Goal: Task Accomplishment & Management: Use online tool/utility

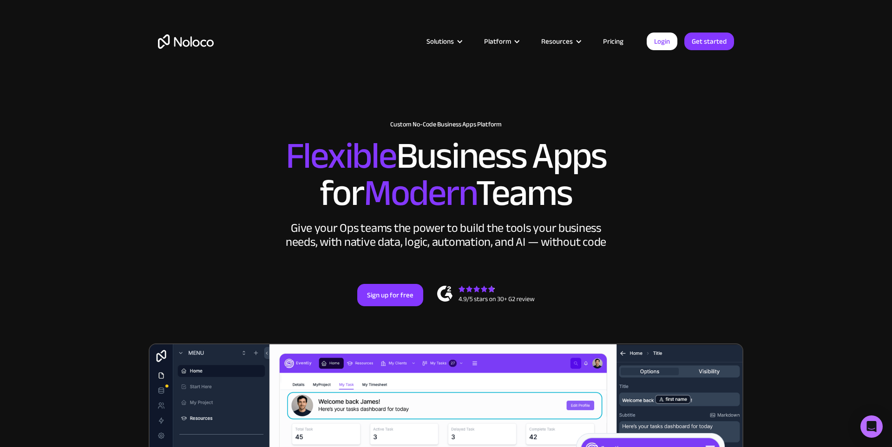
click at [667, 52] on div "Solutions Use Cases Business Types Project Management Keep track of customers, …" at bounding box center [446, 41] width 594 height 36
click at [667, 41] on link "Login" at bounding box center [661, 42] width 31 height 18
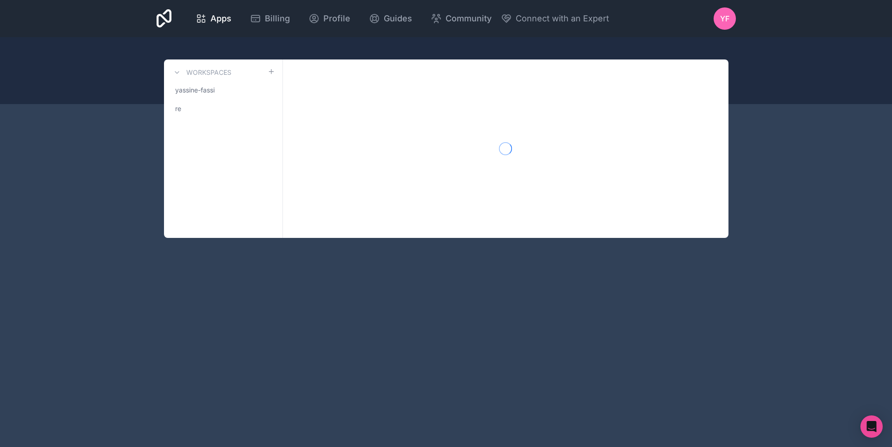
click at [330, 314] on div "Apps Billing Profile Guides Community Connect with an Expert YF Billing Profile…" at bounding box center [446, 223] width 892 height 447
click at [206, 19] on icon at bounding box center [200, 18] width 11 height 11
click at [195, 88] on span "yassine-fassi" at bounding box center [194, 89] width 39 height 9
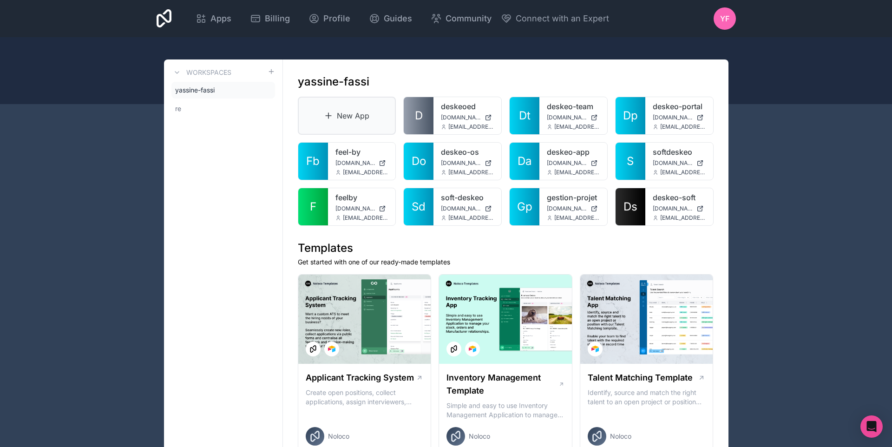
click at [322, 125] on link "New App" at bounding box center [347, 116] width 98 height 38
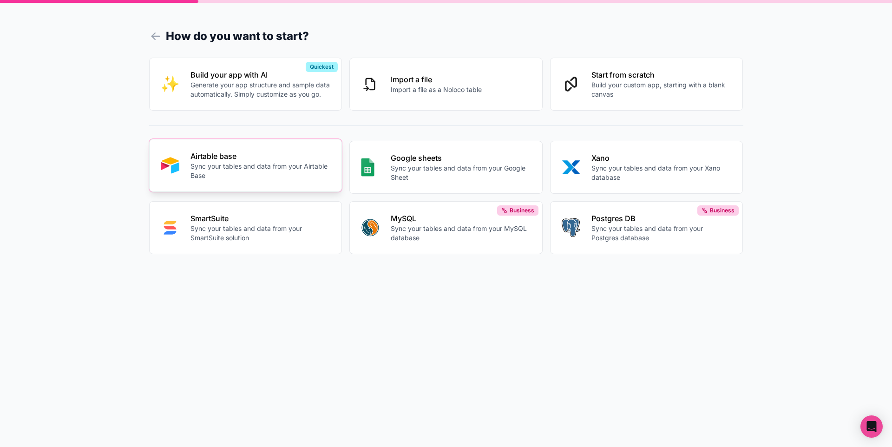
click at [253, 149] on button "Airtable base Sync your tables and data from your Airtable Base" at bounding box center [245, 165] width 193 height 53
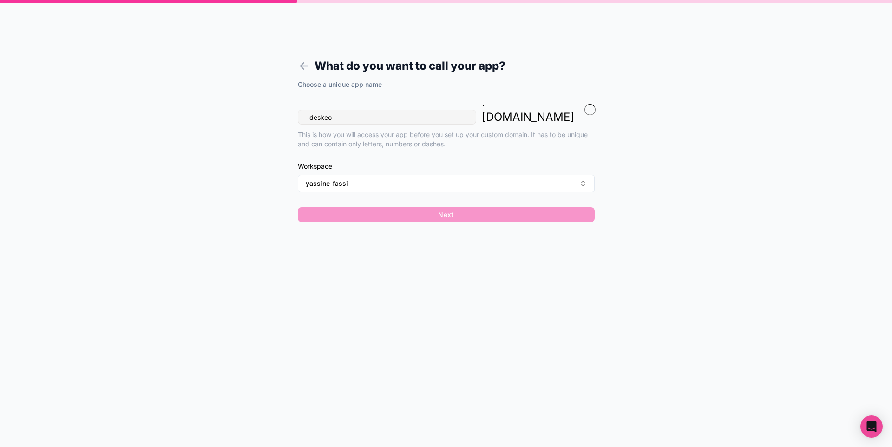
click at [366, 110] on input "deskeo" at bounding box center [387, 117] width 178 height 15
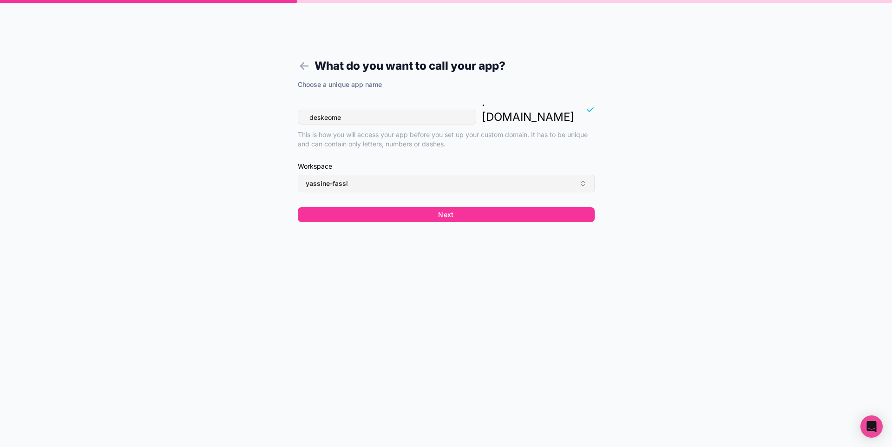
type input "deskeome"
click at [330, 175] on button "yassine-fassi" at bounding box center [446, 184] width 297 height 18
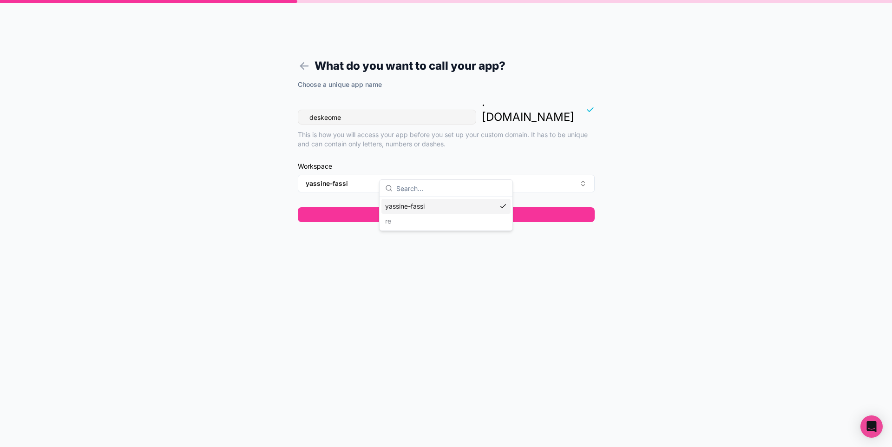
click at [343, 212] on div "Choose a unique app name deskeome . noloco.co This is how you will access your …" at bounding box center [446, 154] width 297 height 148
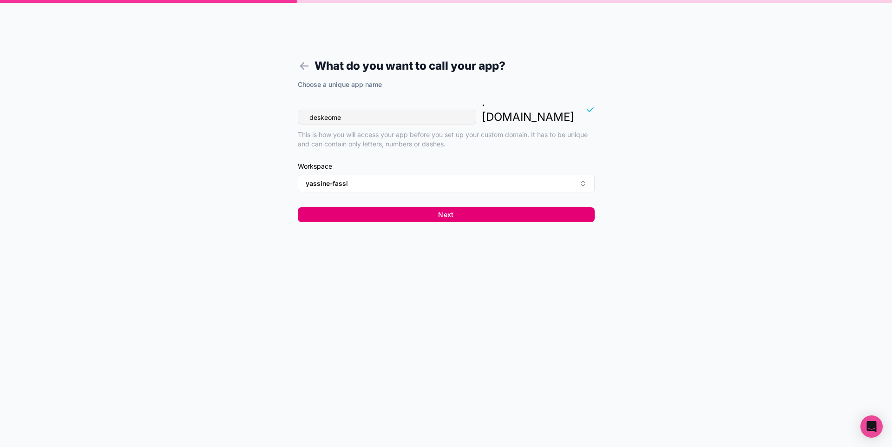
click at [352, 207] on button "Next" at bounding box center [446, 214] width 297 height 15
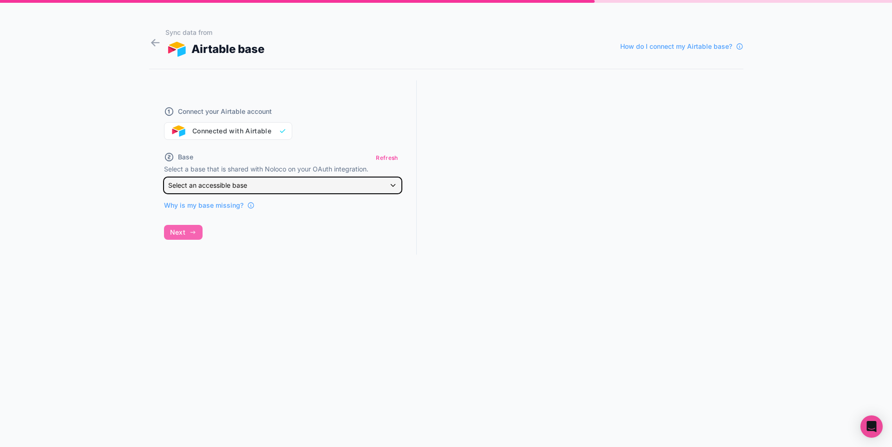
click at [261, 187] on div "Select an accessible base" at bounding box center [282, 185] width 236 height 15
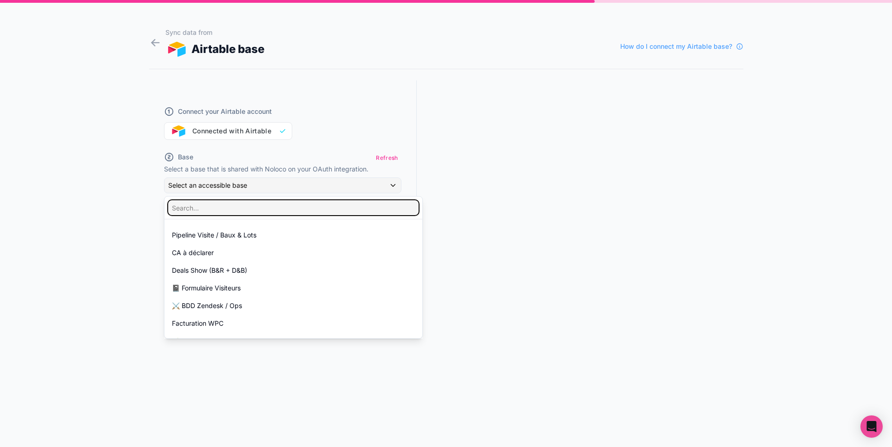
click at [251, 206] on input "text" at bounding box center [293, 207] width 250 height 15
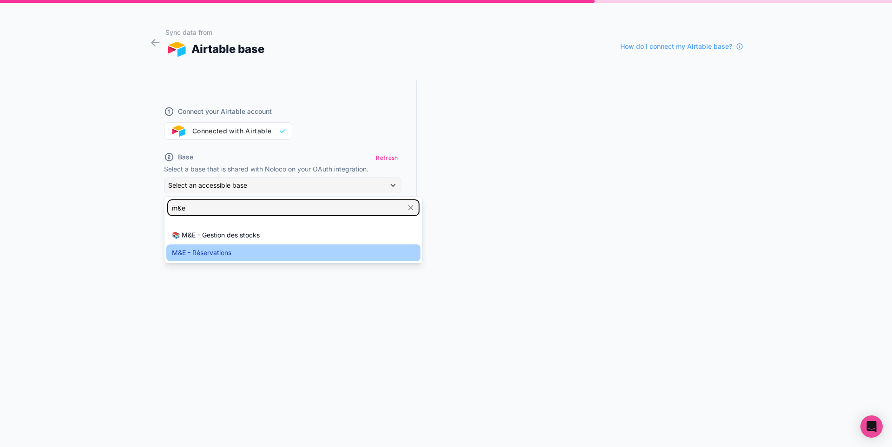
type input "m&e"
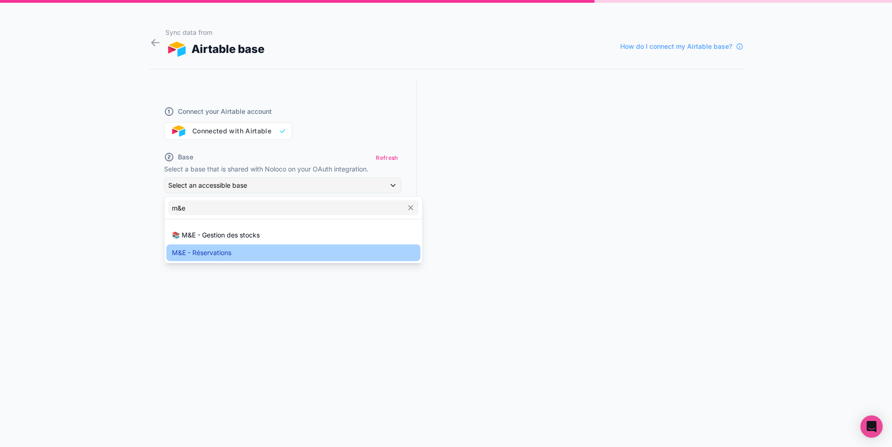
click at [233, 254] on div "M&E - Réservations" at bounding box center [293, 252] width 243 height 11
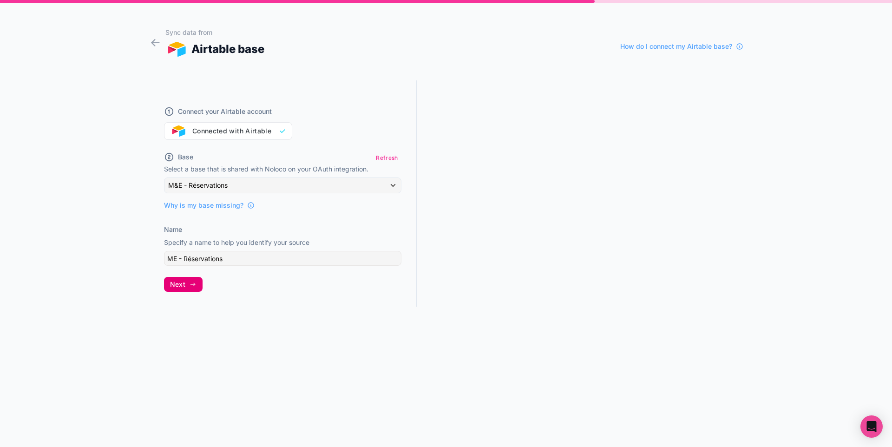
click at [189, 281] on icon "button" at bounding box center [192, 283] width 7 height 7
click at [99, 307] on div "Sync data from Airtable base How do I connect my Airtable base? Connect your Ai…" at bounding box center [446, 223] width 892 height 447
